Goal: Task Accomplishment & Management: Complete application form

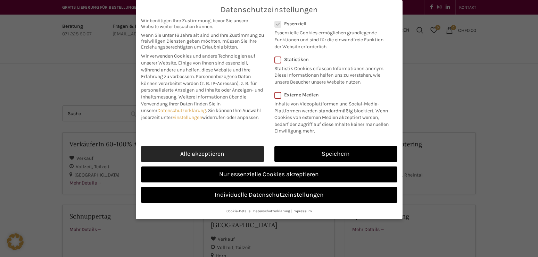
click at [194, 149] on link "Alle akzeptieren" at bounding box center [202, 154] width 123 height 16
checkbox input "true"
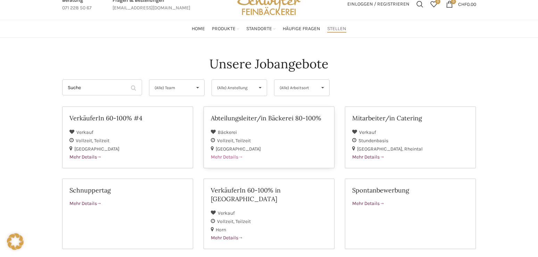
scroll to position [35, 0]
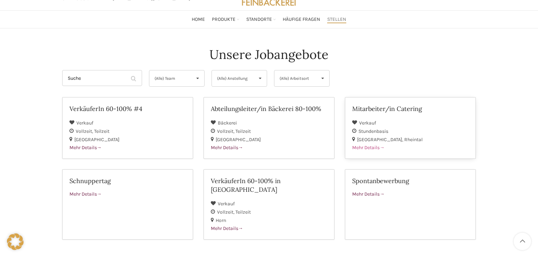
click at [391, 111] on h2 "Mitarbeiter/in Catering" at bounding box center [410, 109] width 116 height 9
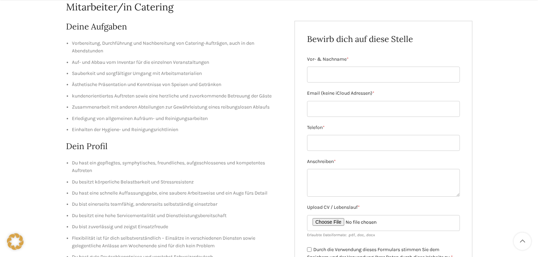
scroll to position [99, 0]
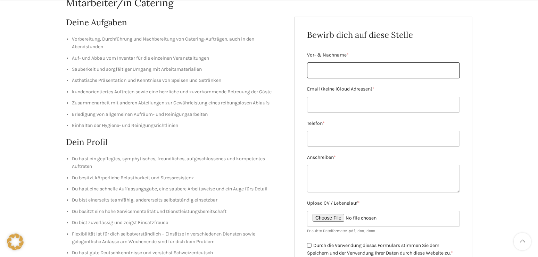
click at [335, 68] on input "Vor- & Nachname *" at bounding box center [383, 71] width 153 height 16
type input "Niko-Petar Marinkovic"
type input "marinkoreinigung@gmail.com"
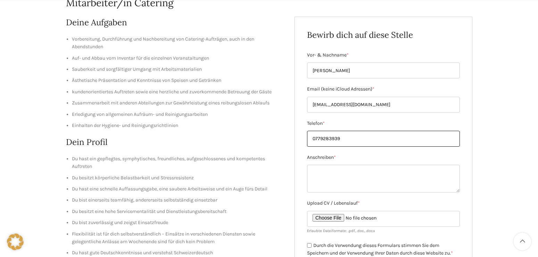
click at [343, 140] on input "0779283939" at bounding box center [383, 139] width 153 height 16
type input "0"
type input "00436765447832"
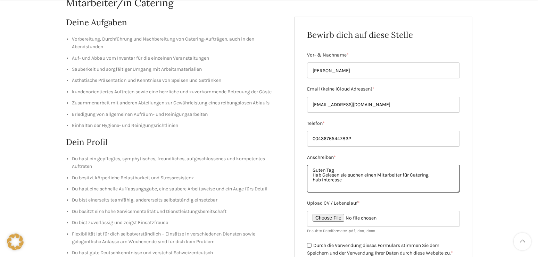
type textarea "Guten Tag Hab Gelesen sie suchen einen Mitarbeiter für Catering hab interesse"
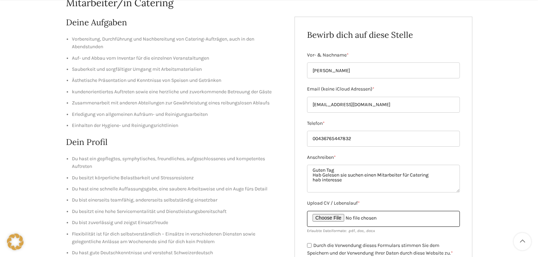
click at [335, 220] on input "Upload CV / Lebenslauf *" at bounding box center [383, 219] width 153 height 16
type input "C:\fakepath\Niko Lebenslauf2025.pdf"
click at [490, 196] on div "Mitarbeiter/in Catering Deine Aufgaben Vorbereitung, Durchführung und Nachberei…" at bounding box center [269, 218] width 538 height 507
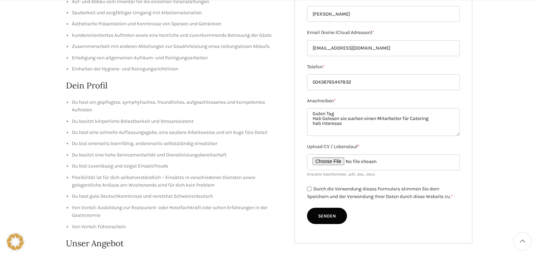
scroll to position [170, 0]
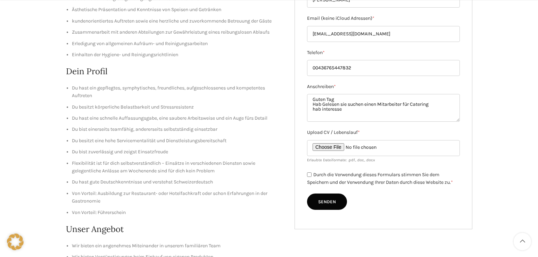
click at [308, 176] on input "Durch die Verwendung dieses Formulars stimmen Sie dem Speichern und der Verwend…" at bounding box center [309, 175] width 5 height 5
checkbox input "true"
click at [326, 204] on input "Senden" at bounding box center [327, 202] width 40 height 17
type input "Senden"
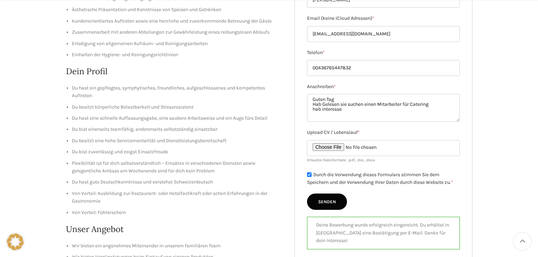
scroll to position [0, 0]
